Goal: Transaction & Acquisition: Purchase product/service

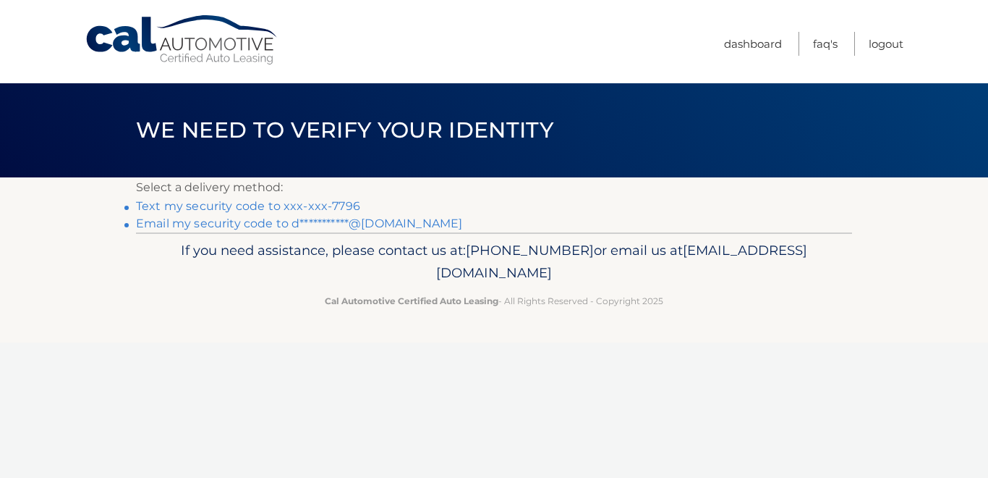
click at [279, 208] on link "Text my security code to xxx-xxx-7796" at bounding box center [248, 206] width 224 height 14
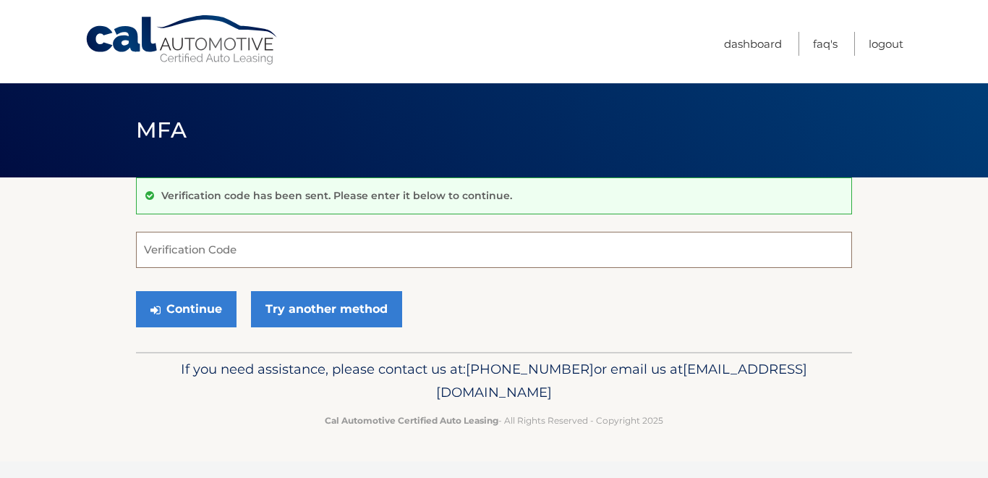
click at [242, 258] on input "Verification Code" at bounding box center [494, 250] width 716 height 36
type input "577473"
click at [212, 303] on button "Continue" at bounding box center [186, 309] width 101 height 36
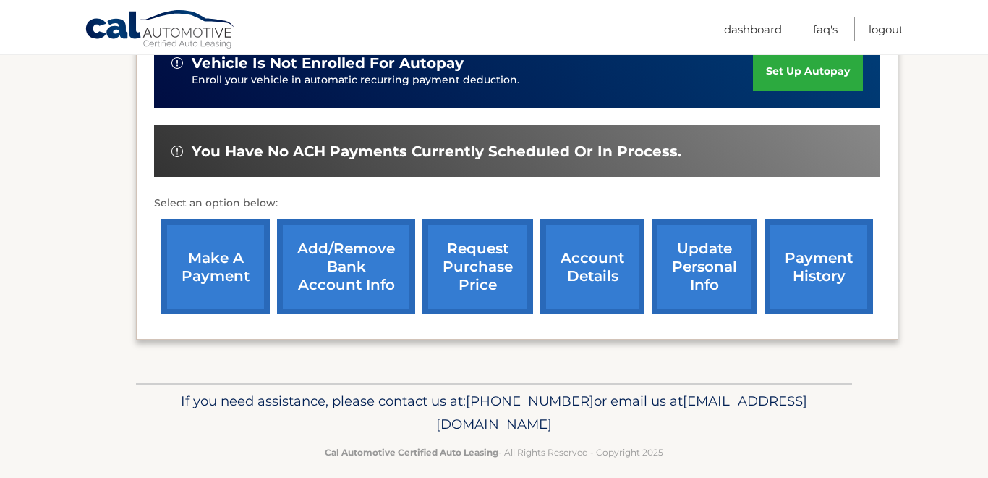
scroll to position [399, 0]
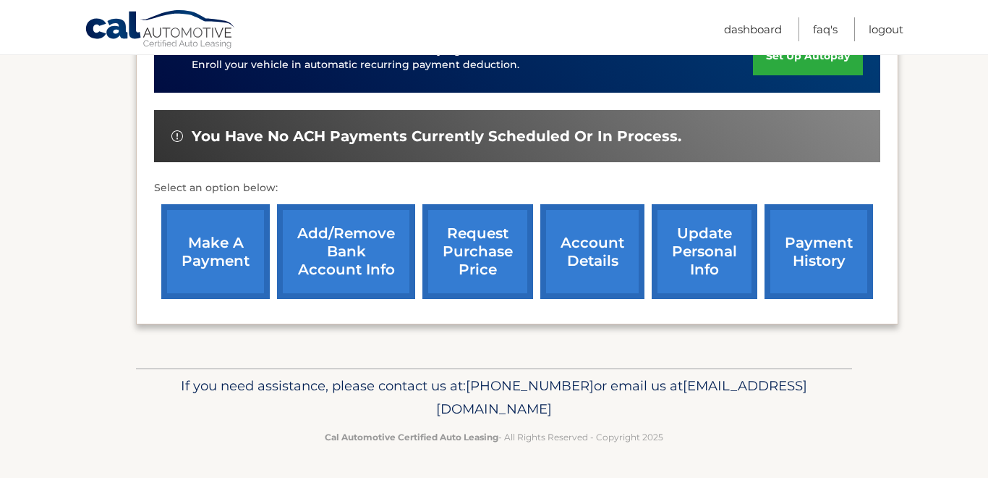
click at [574, 253] on link "account details" at bounding box center [593, 251] width 104 height 95
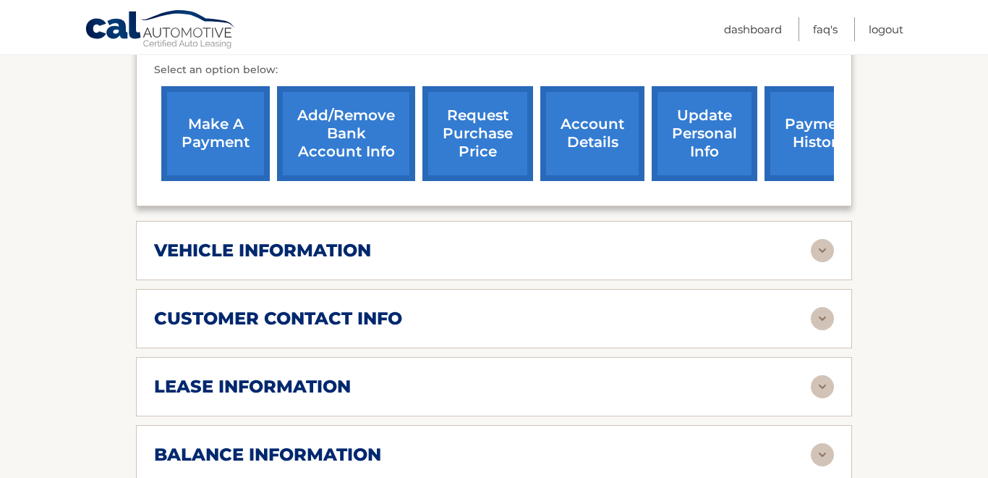
scroll to position [538, 0]
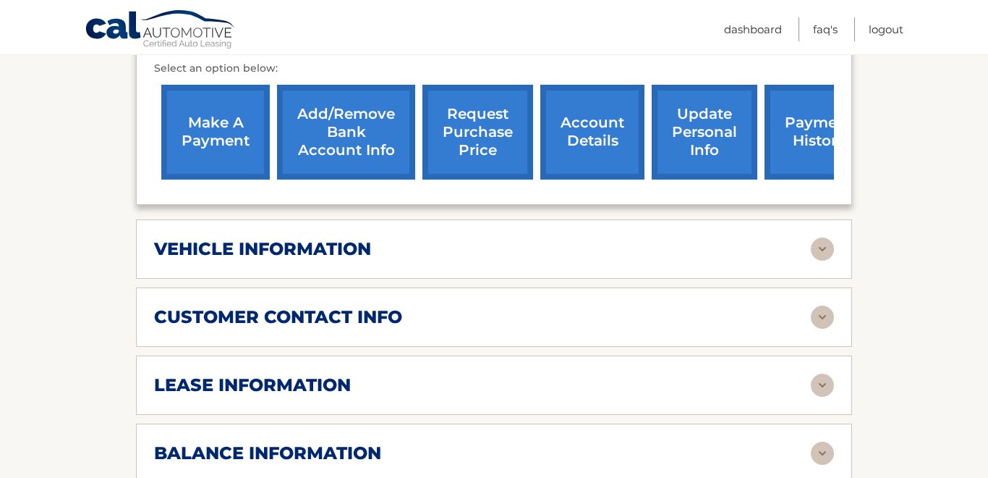
click at [819, 250] on img at bounding box center [822, 248] width 23 height 23
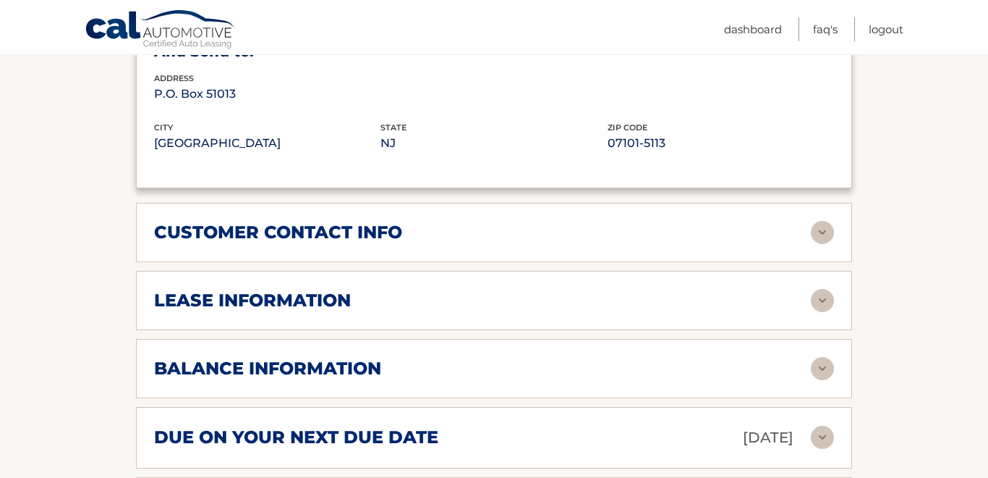
scroll to position [972, 0]
click at [823, 297] on img at bounding box center [822, 299] width 23 height 23
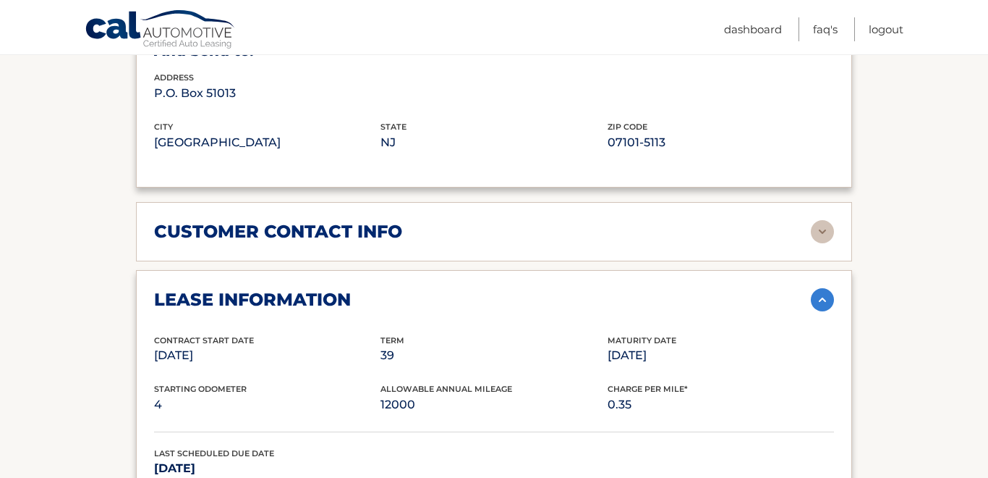
click at [797, 319] on div "lease information Contract Start Date Oct 21, 2023 Term 39 Maturity Date Jan 21…" at bounding box center [494, 432] width 716 height 325
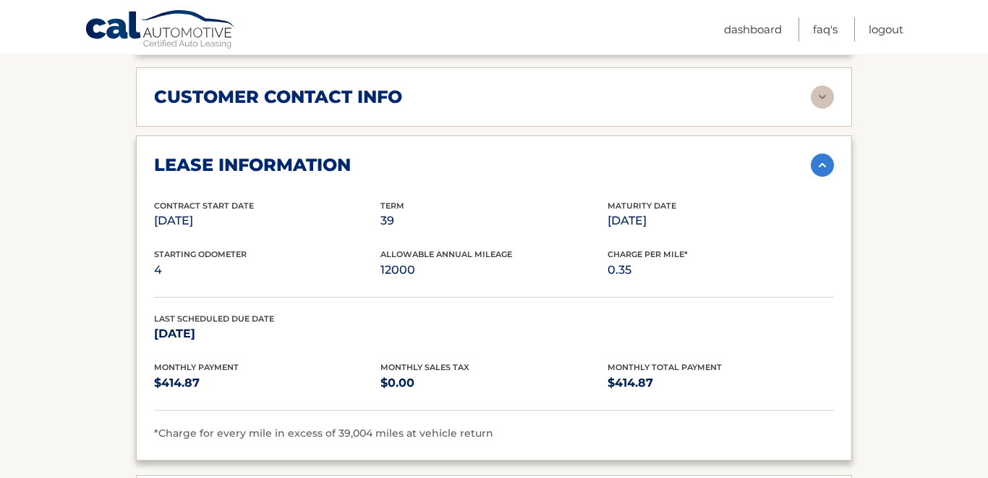
scroll to position [1109, 0]
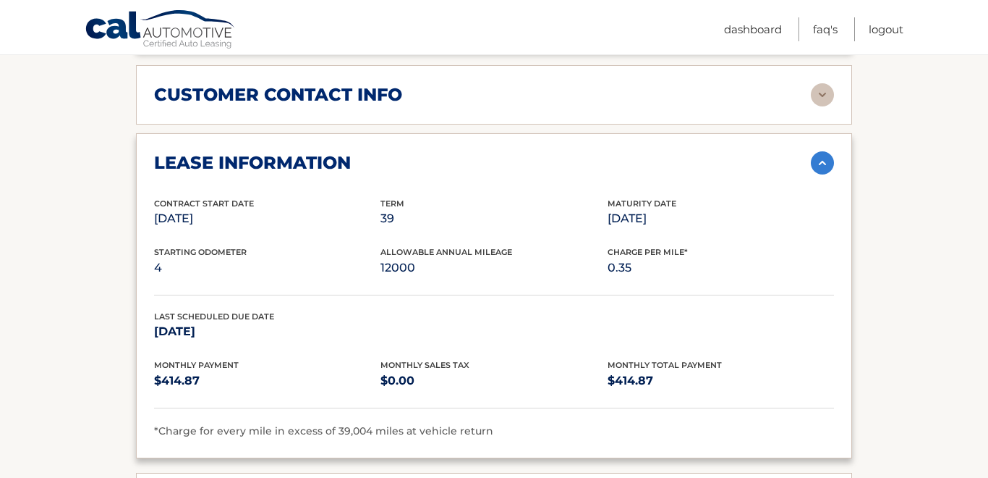
click at [797, 319] on div "Last Scheduled Due Date Dec 21, 2026" at bounding box center [494, 334] width 680 height 49
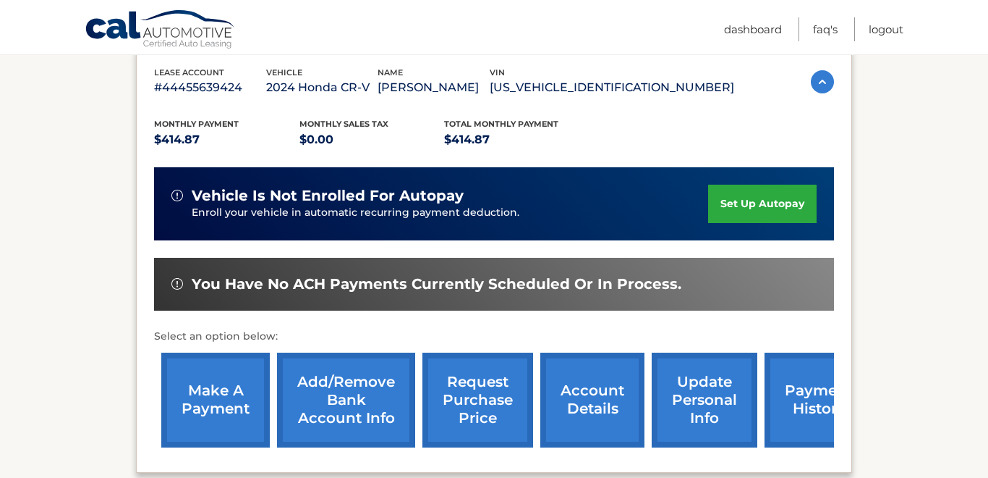
scroll to position [277, 0]
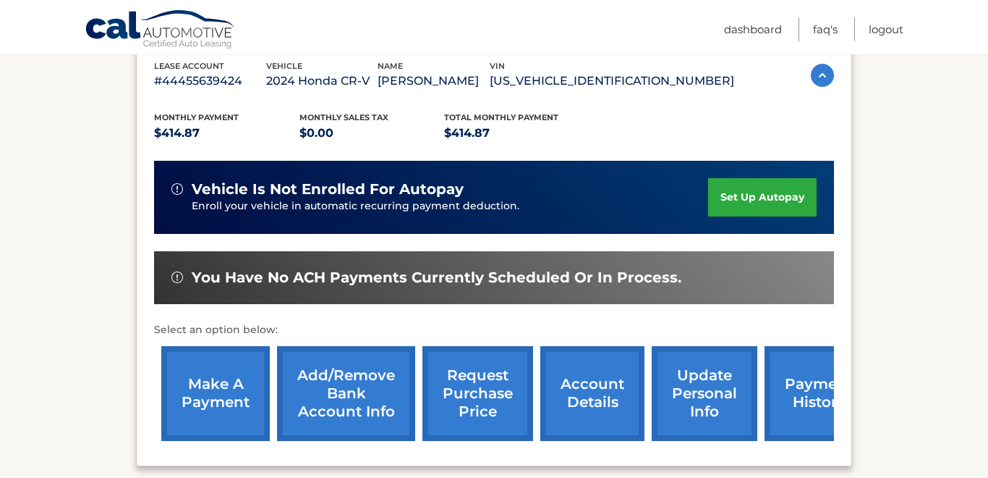
click at [220, 391] on link "make a payment" at bounding box center [215, 393] width 109 height 95
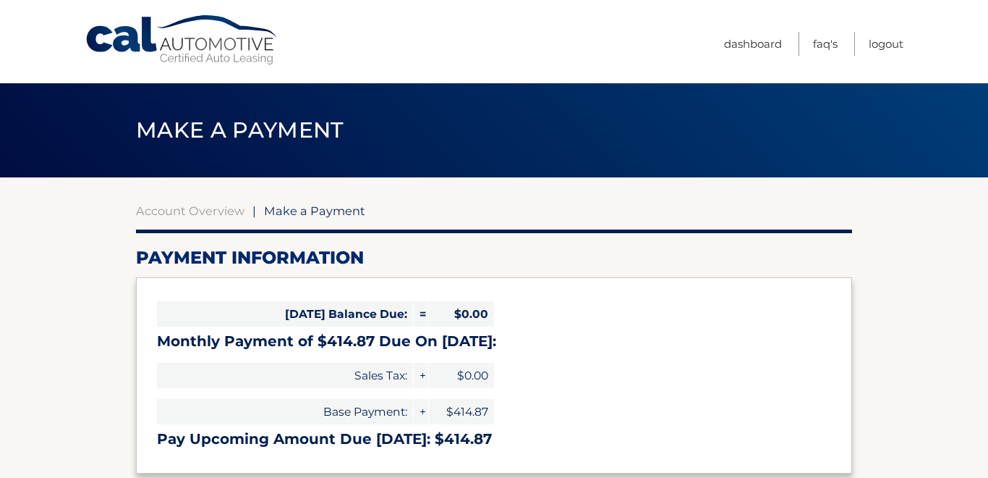
select select "ZWM0N2YxNzktNTYzMi00NjM5LWFkYjgtMzU2NmQ1N2EyNWE5"
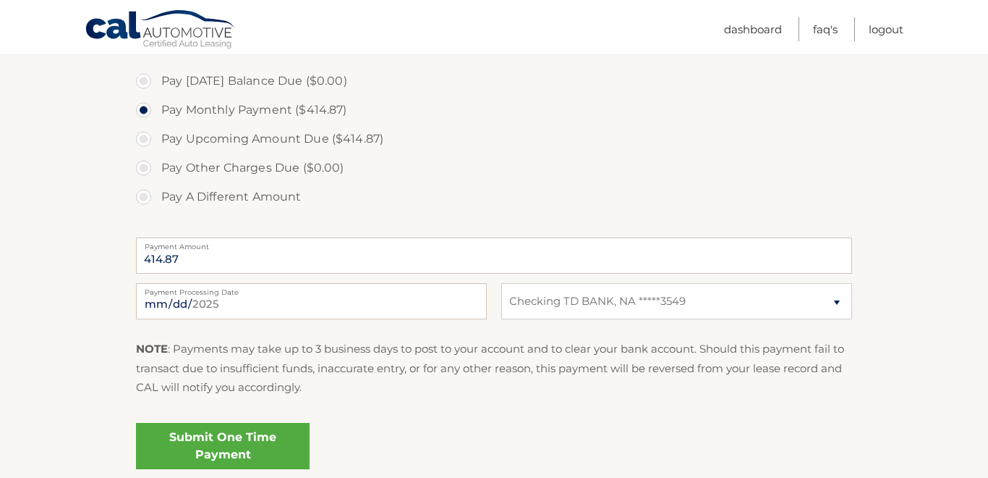
scroll to position [435, 0]
click at [595, 310] on select "Select Bank Account Checking TD BANK, NA *****3549" at bounding box center [676, 300] width 351 height 36
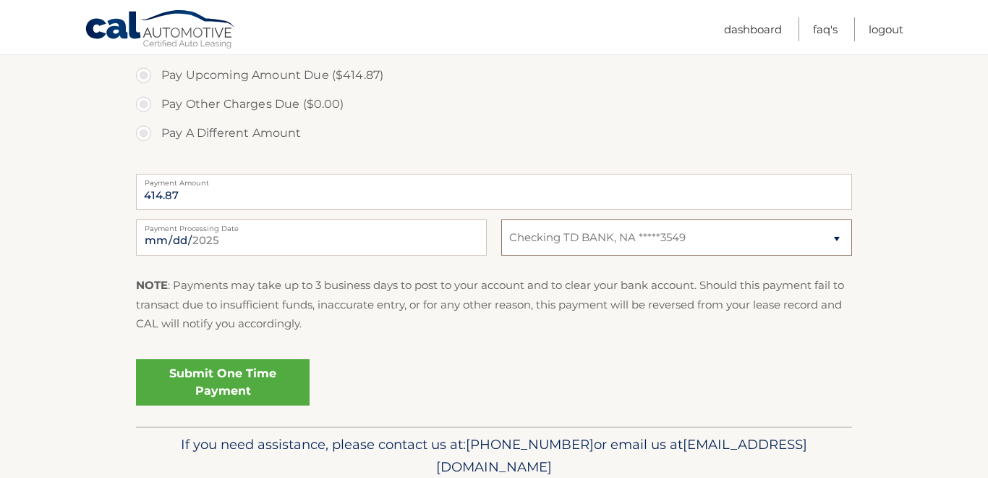
scroll to position [500, 0]
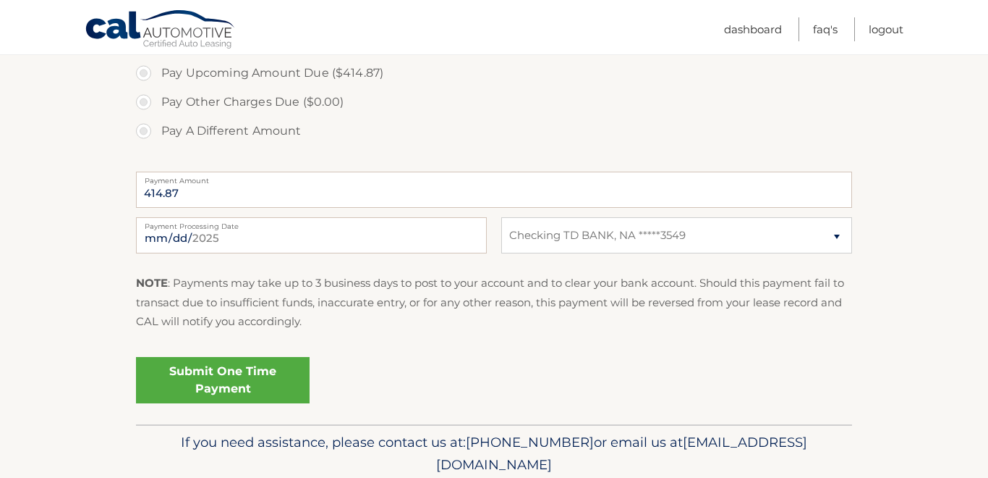
click at [265, 376] on link "Submit One Time Payment" at bounding box center [223, 380] width 174 height 46
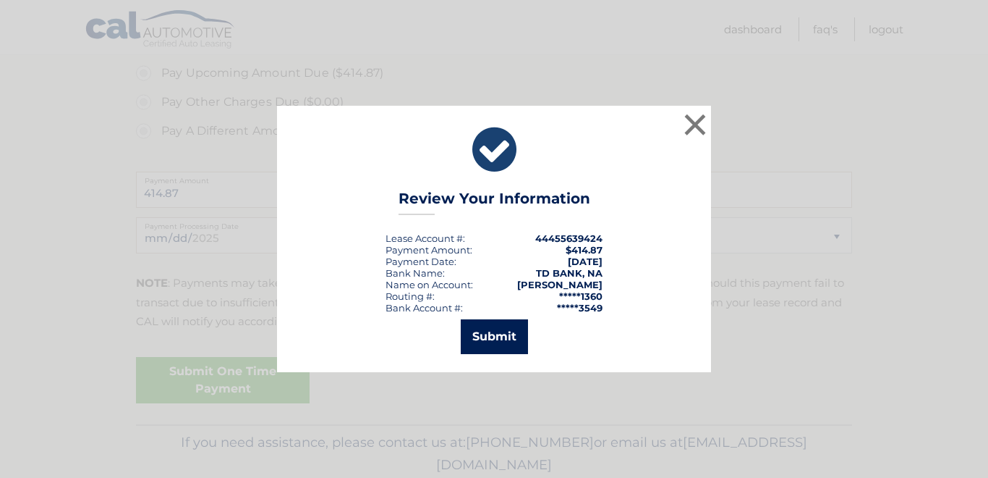
click at [495, 331] on button "Submit" at bounding box center [494, 336] width 67 height 35
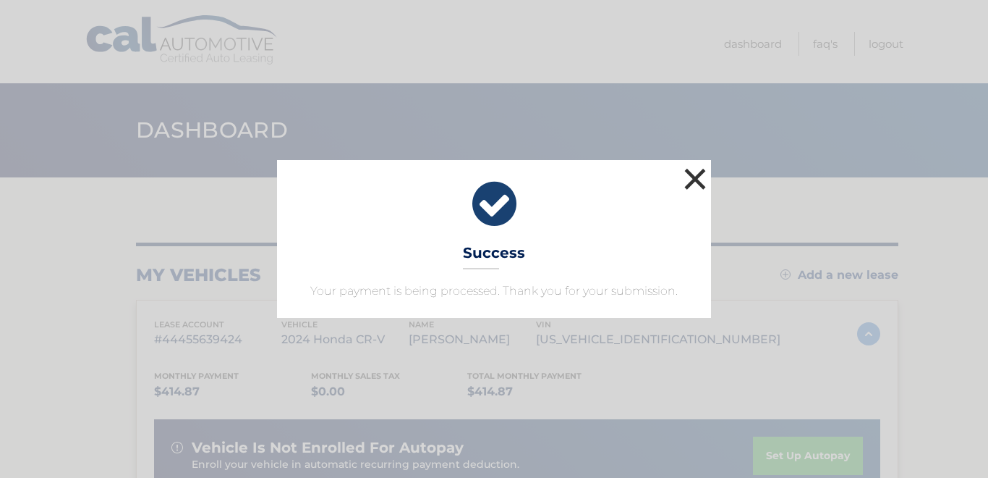
click at [697, 179] on button "×" at bounding box center [695, 178] width 29 height 29
